Goal: Task Accomplishment & Management: Complete application form

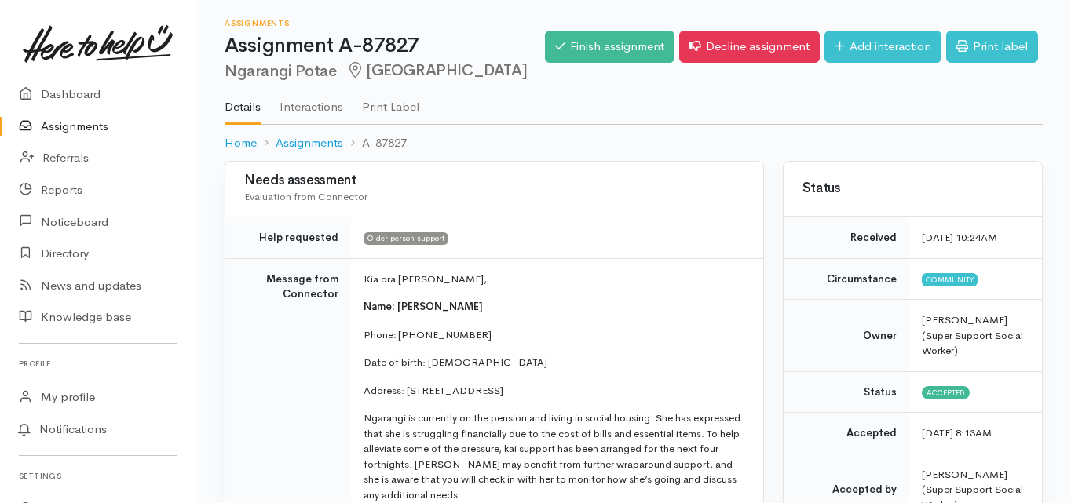
scroll to position [126, 0]
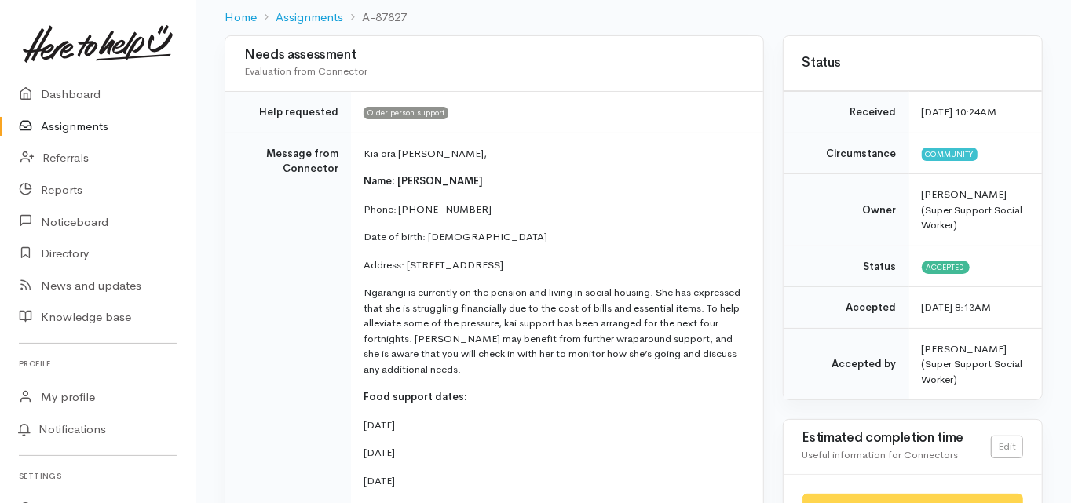
click at [247, 279] on td "Message from Connector" at bounding box center [288, 365] width 126 height 465
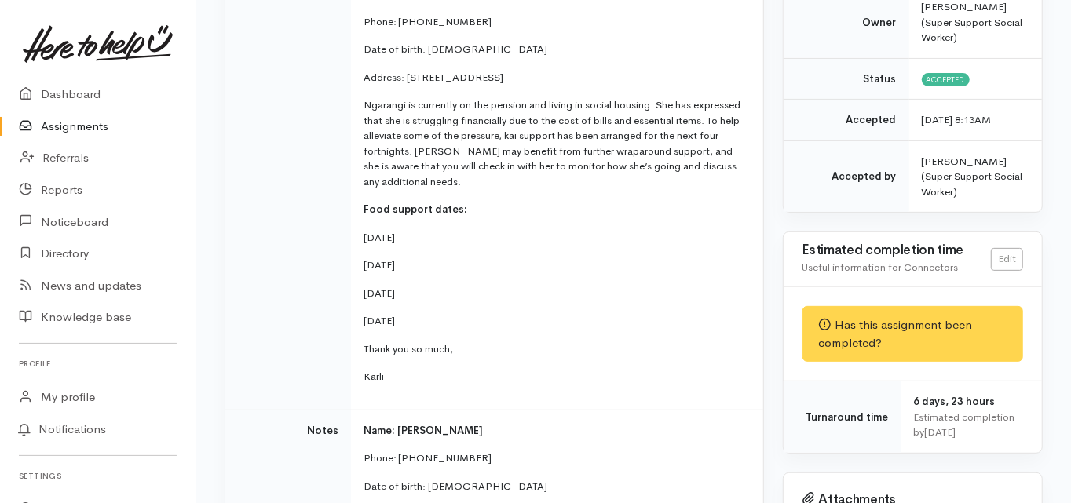
scroll to position [314, 0]
click at [253, 206] on td "Message from Connector" at bounding box center [288, 176] width 126 height 465
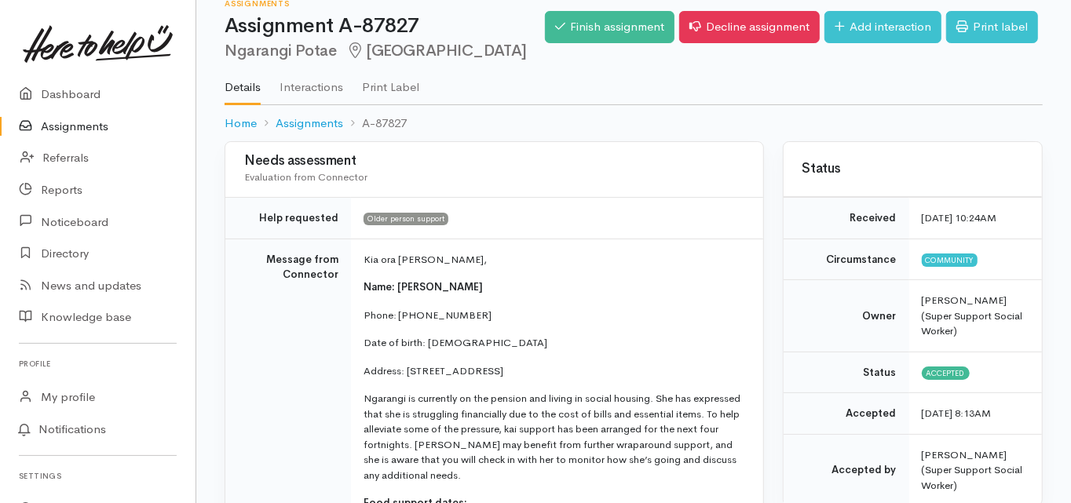
scroll to position [0, 0]
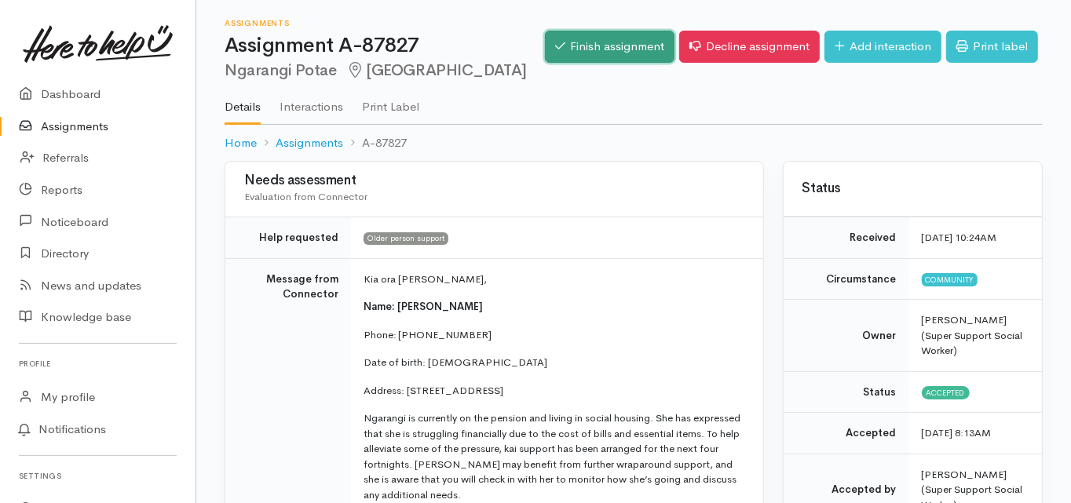
click at [618, 44] on link "Finish assignment" at bounding box center [610, 47] width 130 height 32
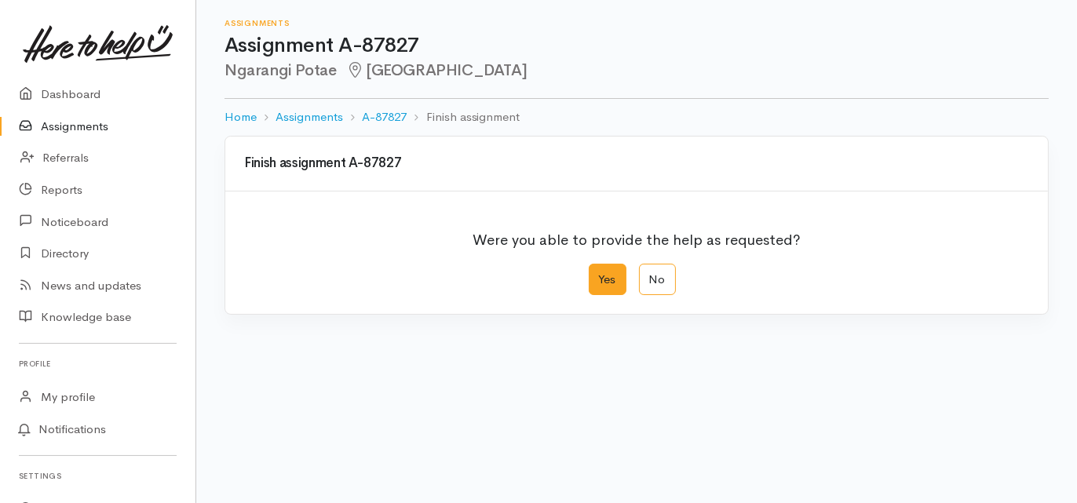
click at [610, 278] on label "Yes" at bounding box center [608, 280] width 38 height 32
click at [599, 274] on input "Yes" at bounding box center [594, 269] width 10 height 10
radio input "true"
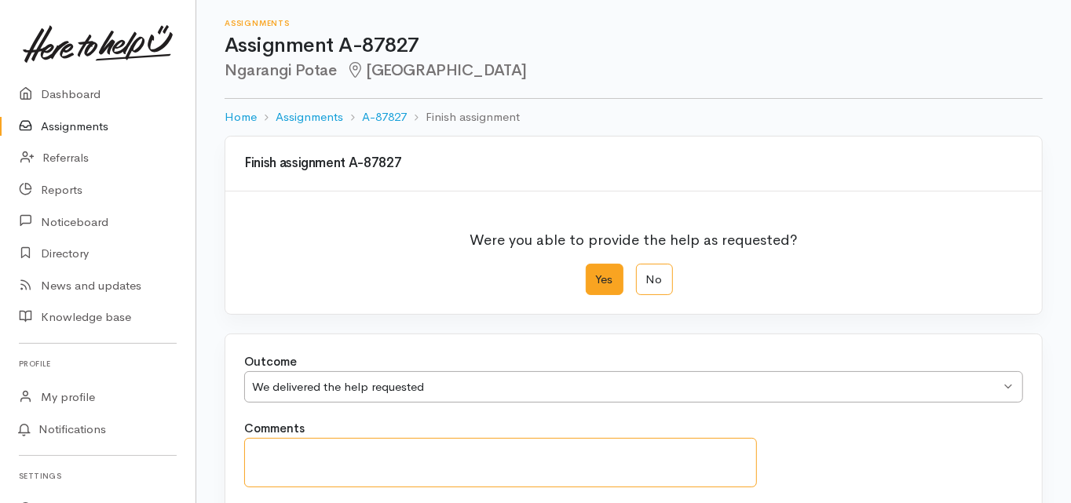
click at [289, 438] on textarea "Comments" at bounding box center [500, 462] width 513 height 49
